Goal: Task Accomplishment & Management: Use online tool/utility

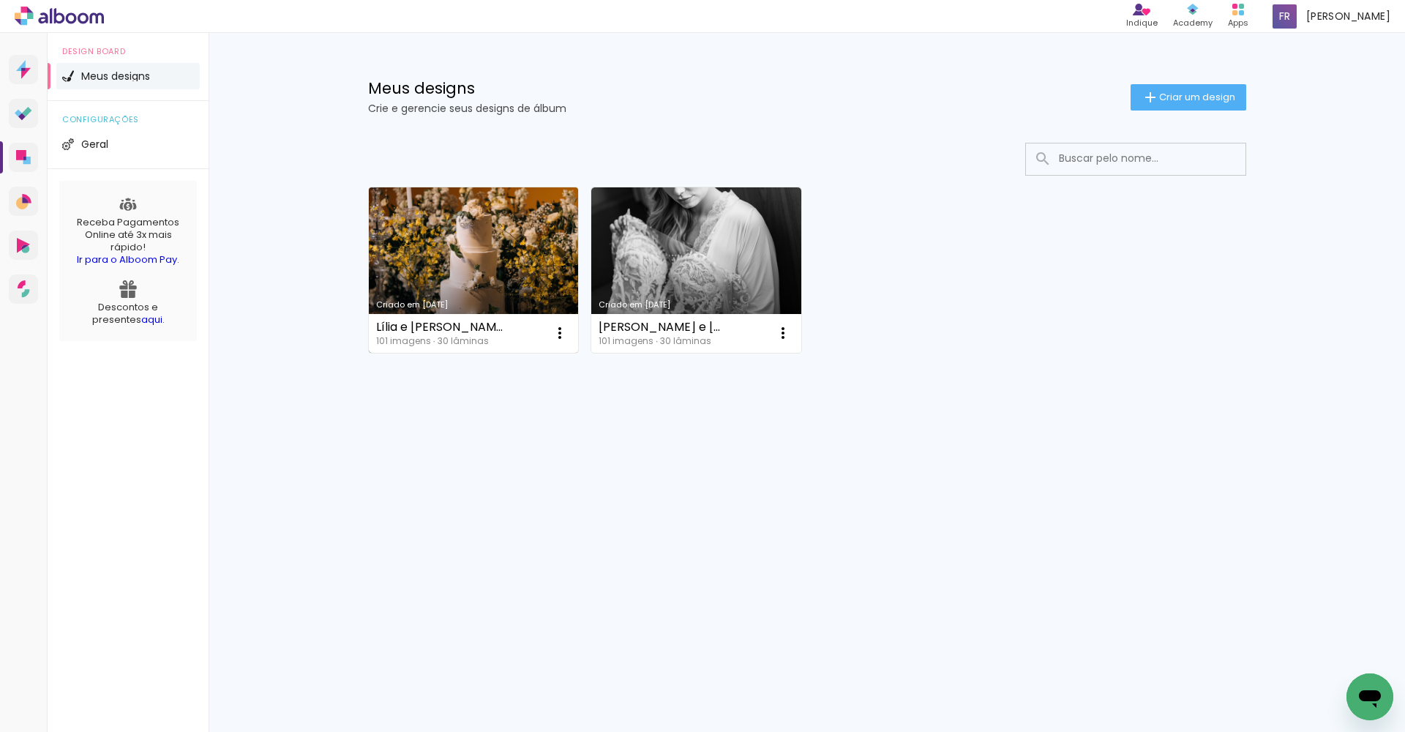
click at [516, 222] on link "Criado em [DATE]" at bounding box center [474, 269] width 210 height 165
